Goal: Transaction & Acquisition: Purchase product/service

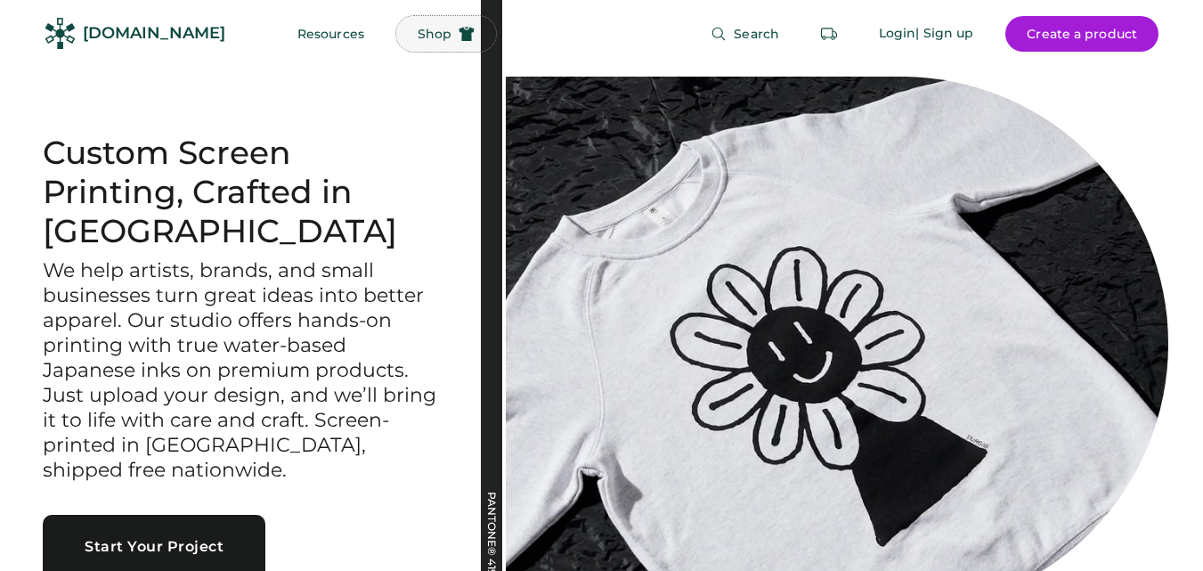
click at [405, 18] on button "Shop" at bounding box center [446, 34] width 100 height 36
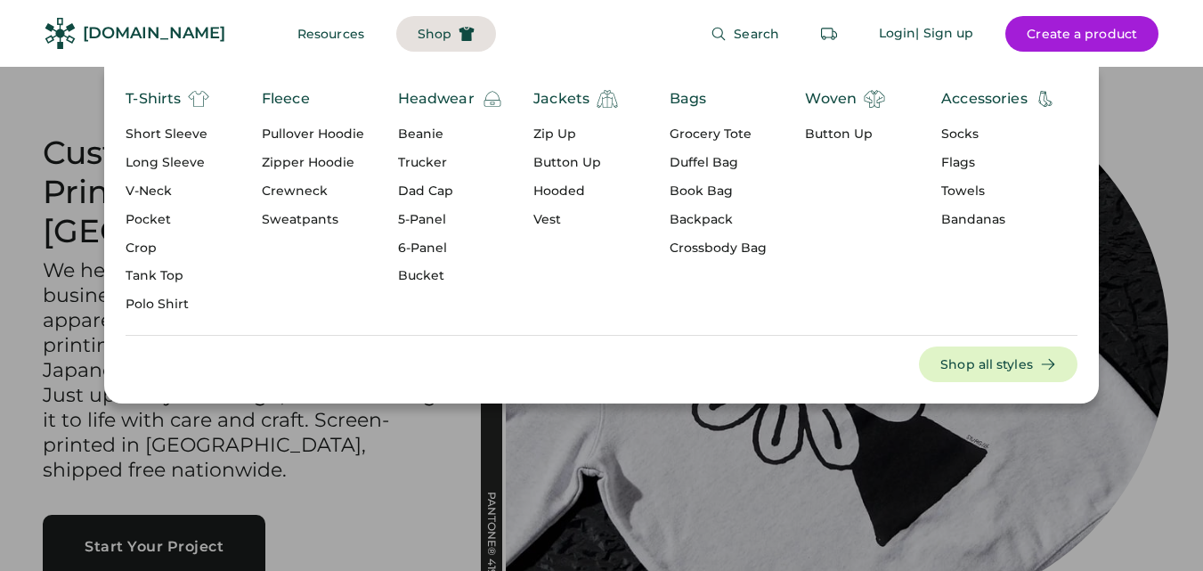
click at [557, 128] on div "Zip Up" at bounding box center [576, 135] width 85 height 18
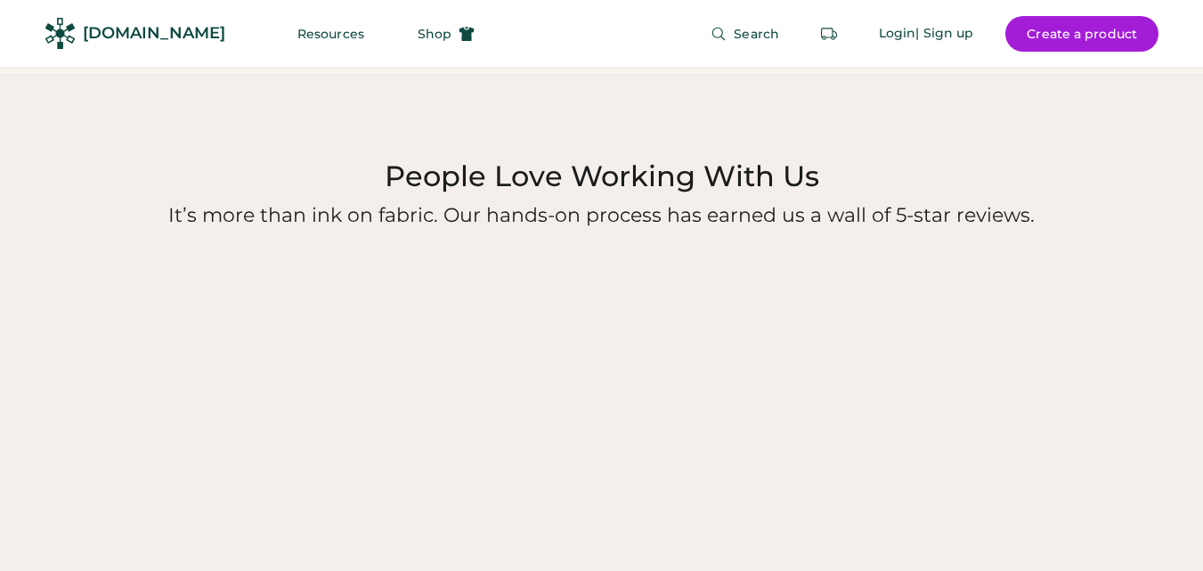
scroll to position [1871, 0]
